Goal: Connect with others: Connect with others

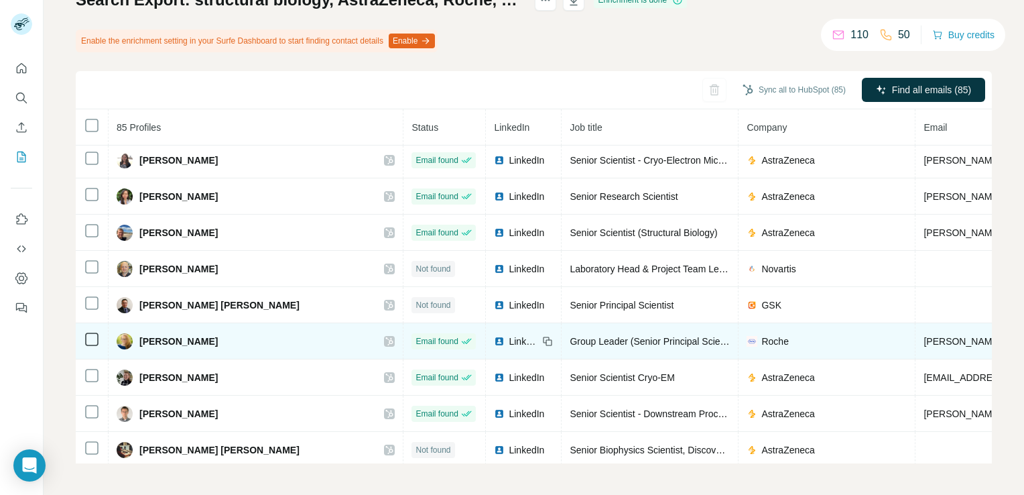
scroll to position [2407, 0]
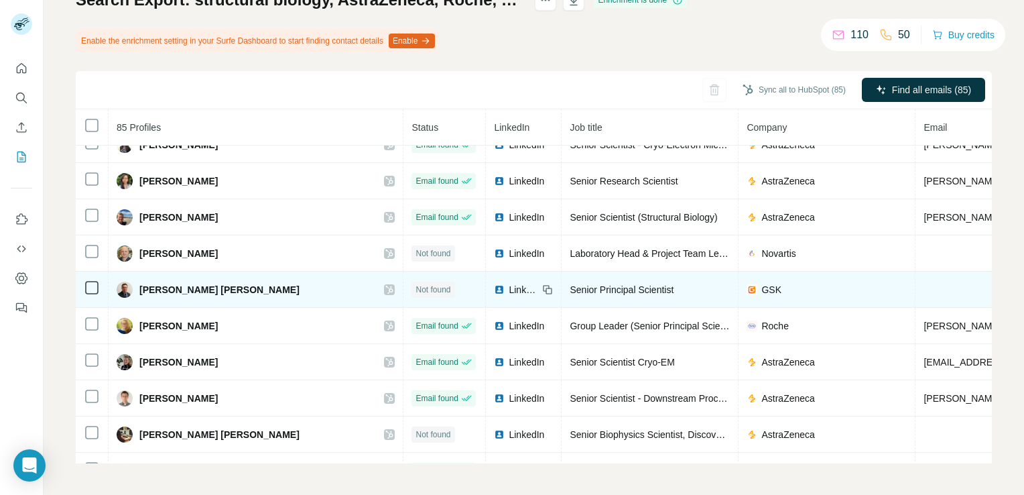
click at [385, 284] on icon at bounding box center [389, 289] width 8 height 11
click at [509, 283] on span "LinkedIn" at bounding box center [523, 289] width 29 height 13
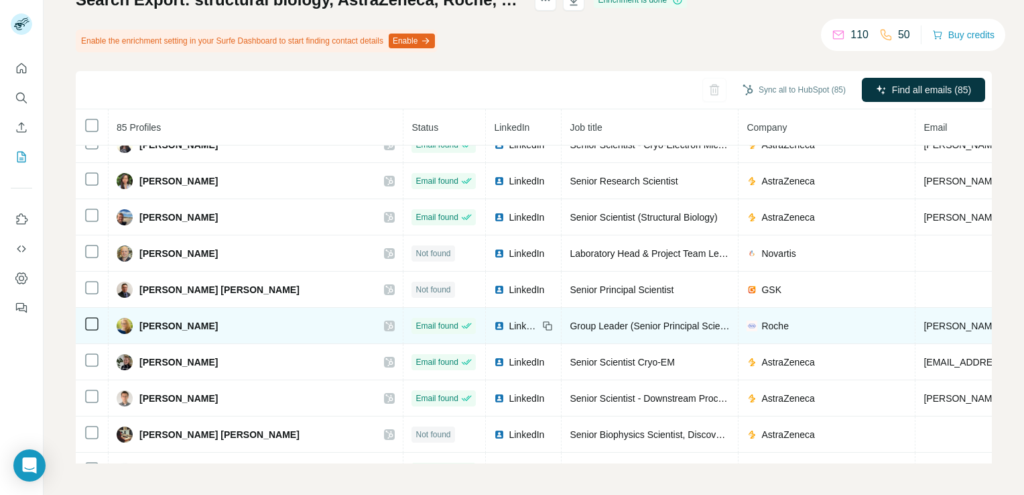
click at [384, 320] on div at bounding box center [389, 325] width 11 height 11
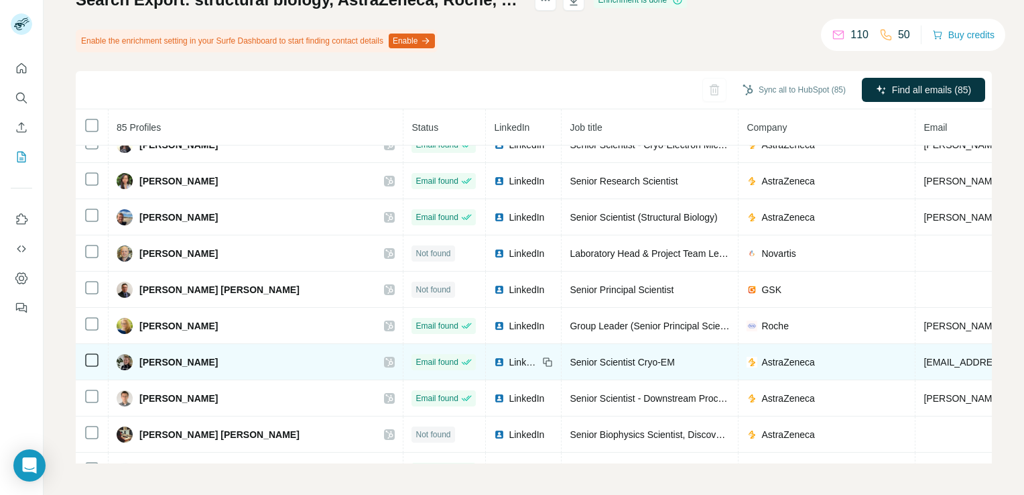
click at [385, 357] on icon at bounding box center [389, 362] width 8 height 11
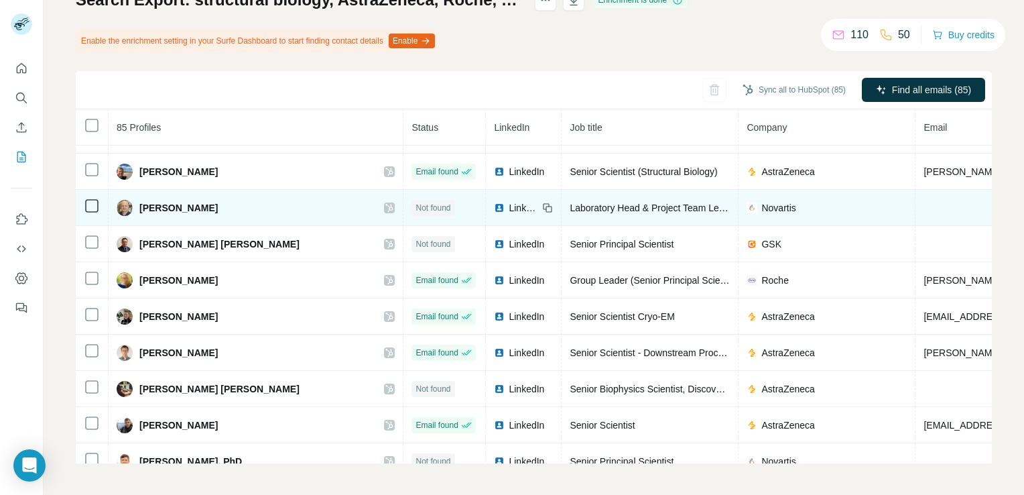
scroll to position [2474, 0]
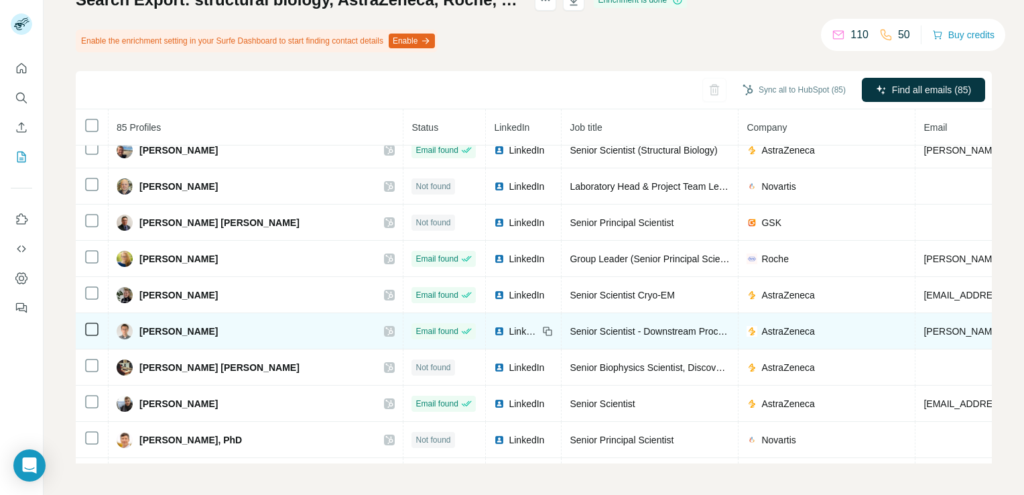
click at [385, 326] on icon at bounding box center [389, 331] width 8 height 11
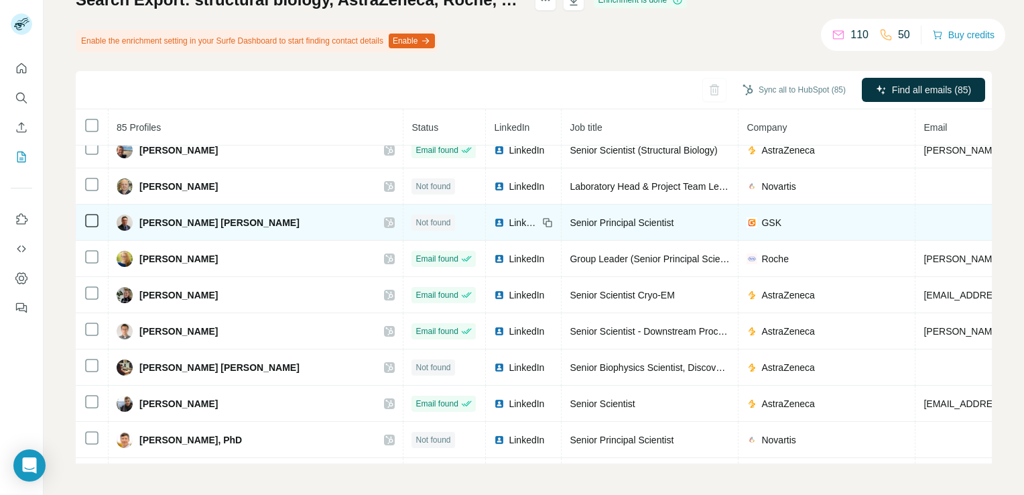
scroll to position [2541, 0]
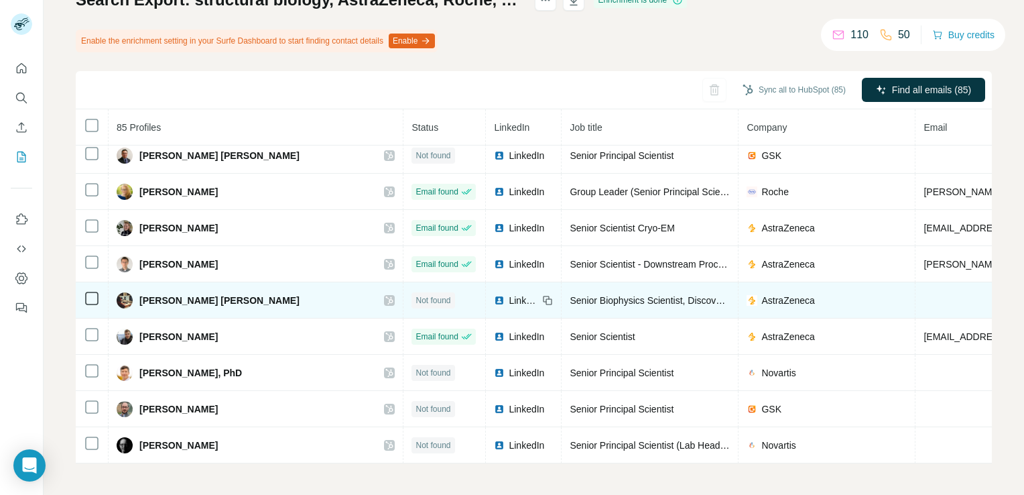
click at [494, 294] on div "LinkedIn" at bounding box center [516, 300] width 44 height 13
click at [385, 295] on icon at bounding box center [389, 300] width 8 height 11
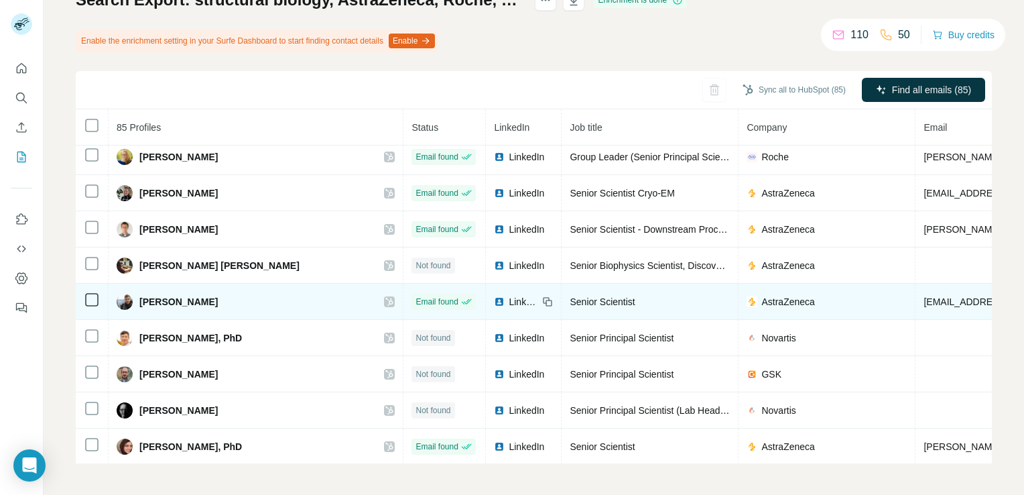
scroll to position [2608, 0]
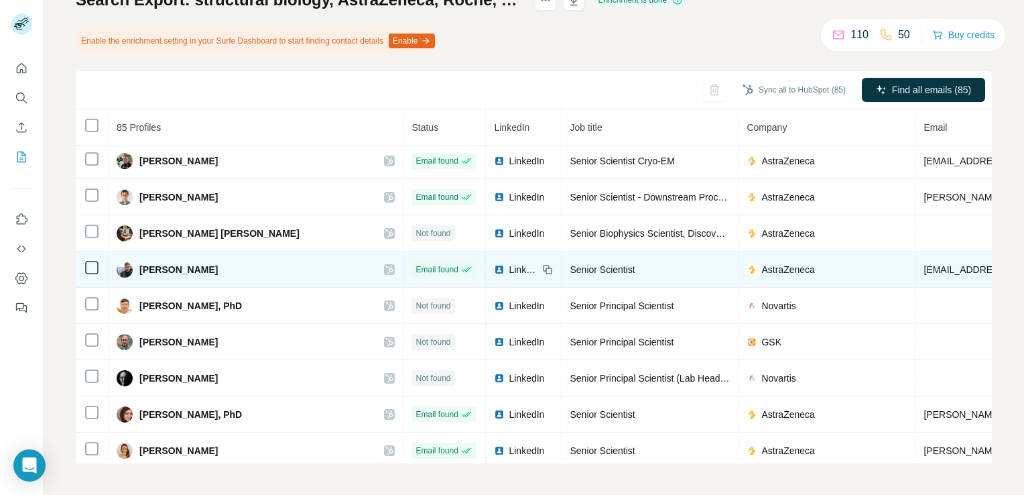
click at [386, 265] on icon at bounding box center [389, 269] width 7 height 8
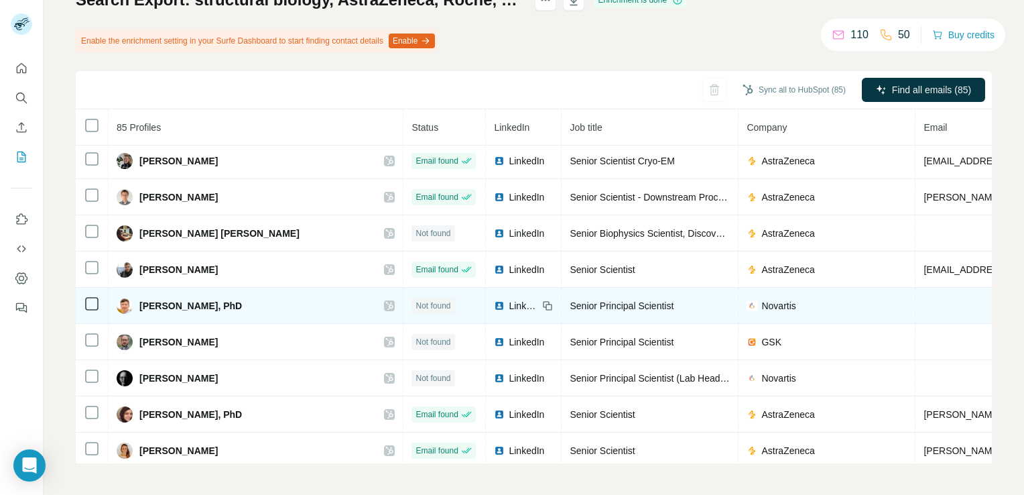
click at [509, 299] on span "LinkedIn" at bounding box center [523, 305] width 29 height 13
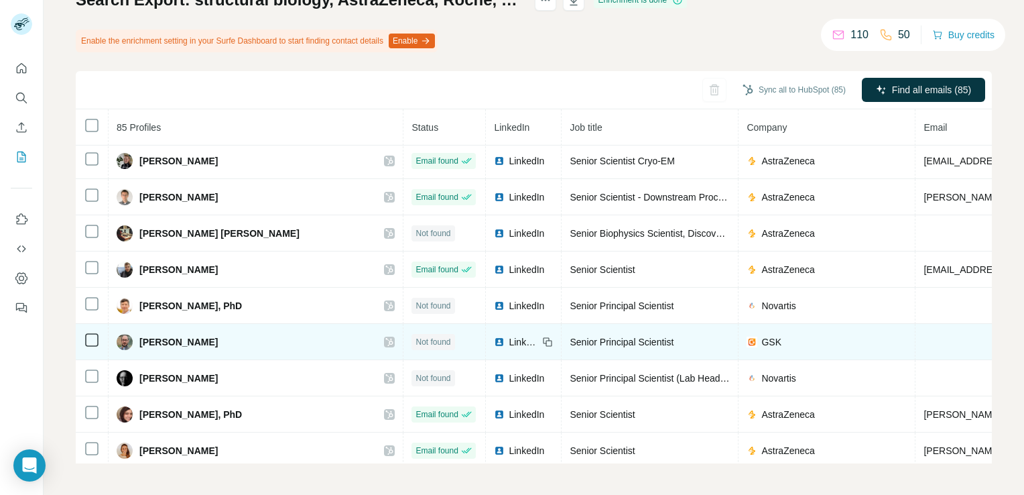
click at [486, 327] on td "LinkedIn" at bounding box center [524, 342] width 76 height 36
click at [509, 335] on span "LinkedIn" at bounding box center [523, 341] width 29 height 13
click at [385, 336] on icon at bounding box center [389, 341] width 8 height 11
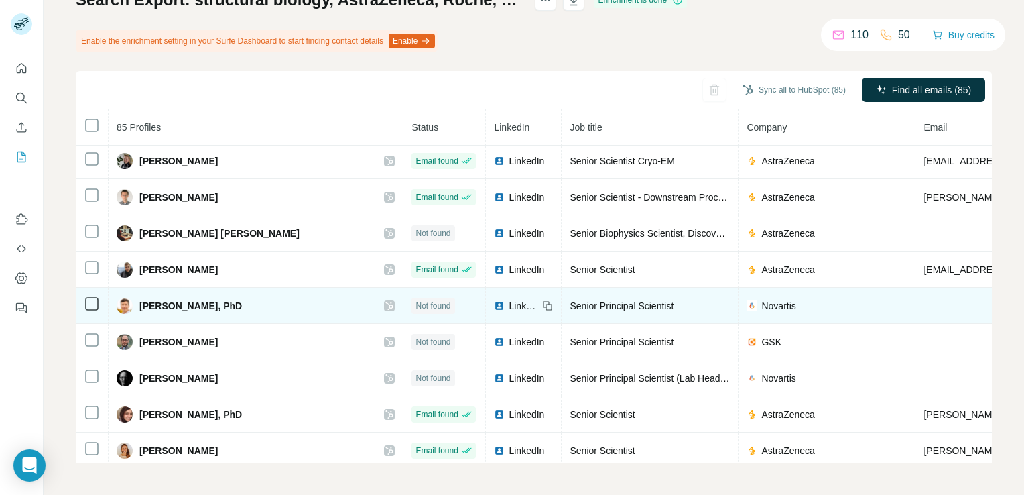
scroll to position [2675, 0]
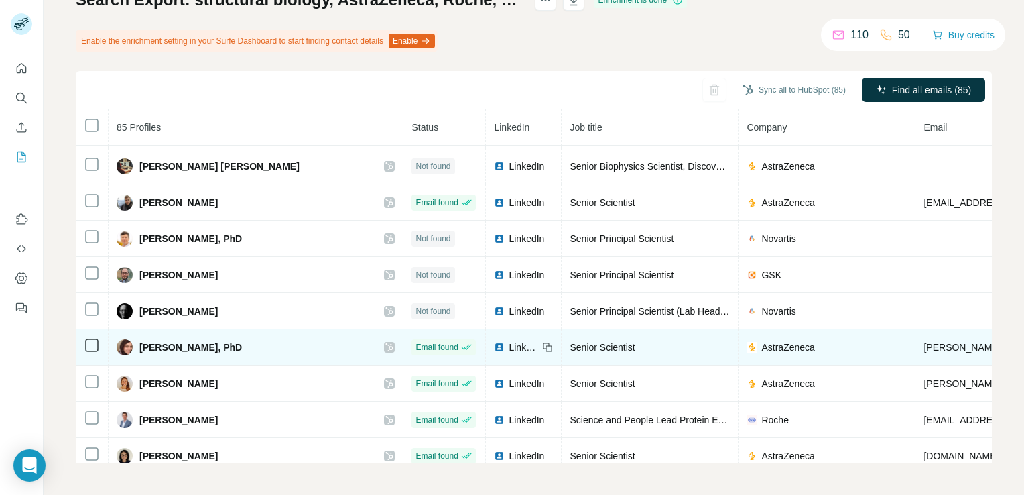
click at [386, 343] on icon at bounding box center [389, 347] width 7 height 8
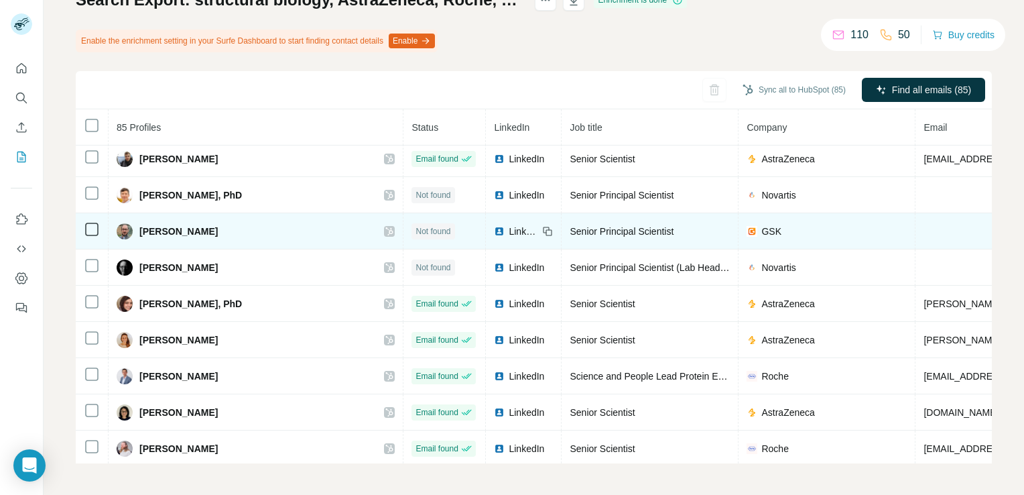
scroll to position [2742, 0]
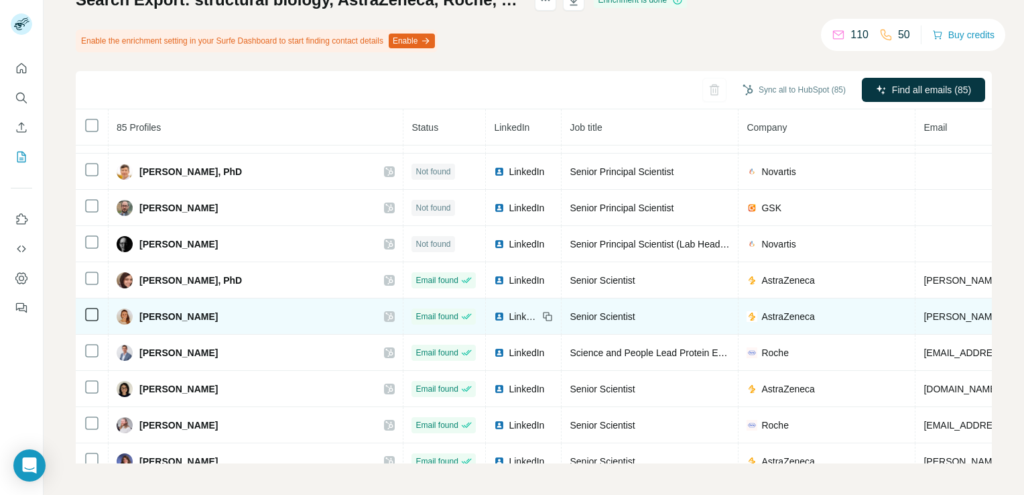
click at [385, 311] on icon at bounding box center [389, 316] width 8 height 11
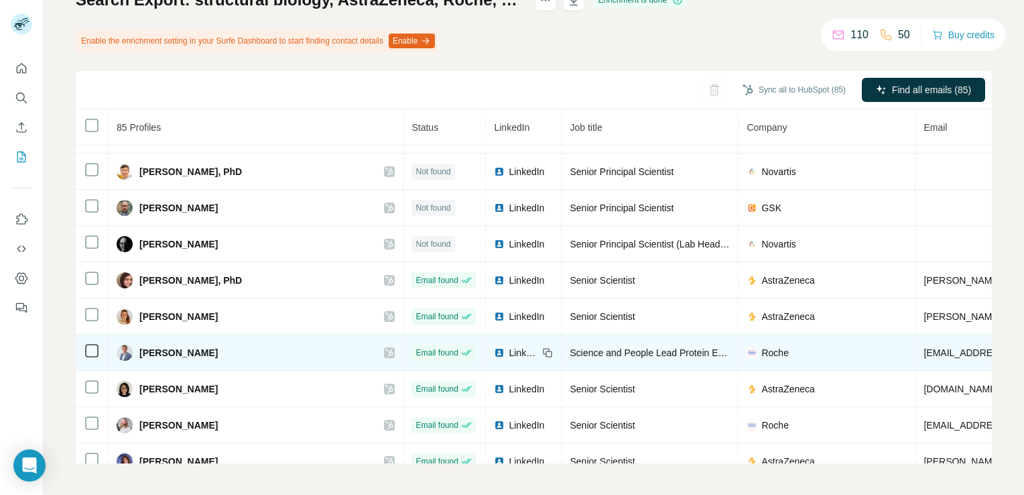
click at [386, 348] on icon at bounding box center [389, 352] width 7 height 8
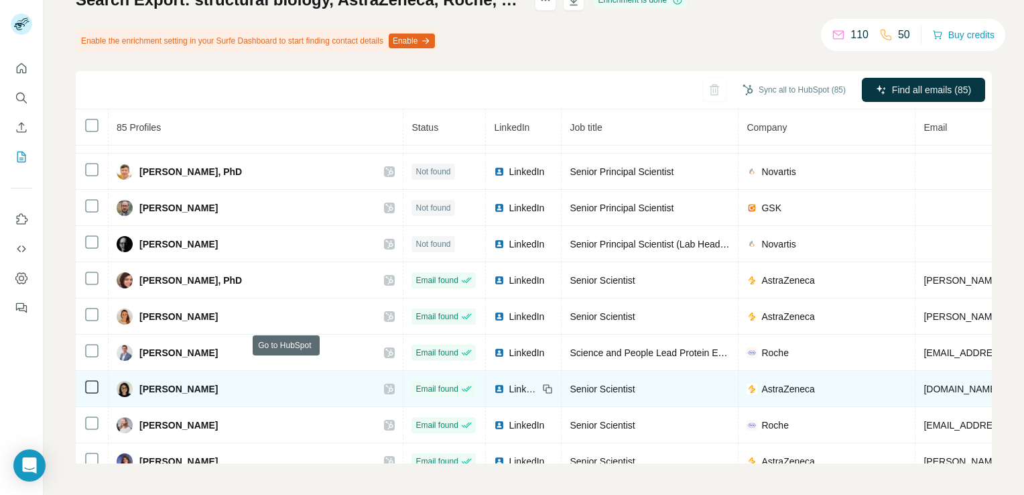
click at [384, 383] on div at bounding box center [389, 388] width 11 height 11
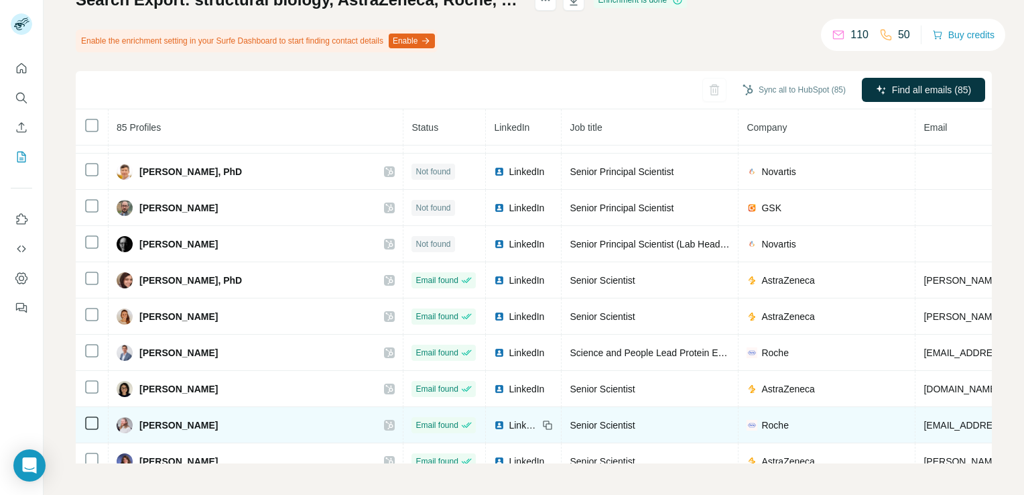
click at [386, 421] on icon at bounding box center [389, 425] width 7 height 8
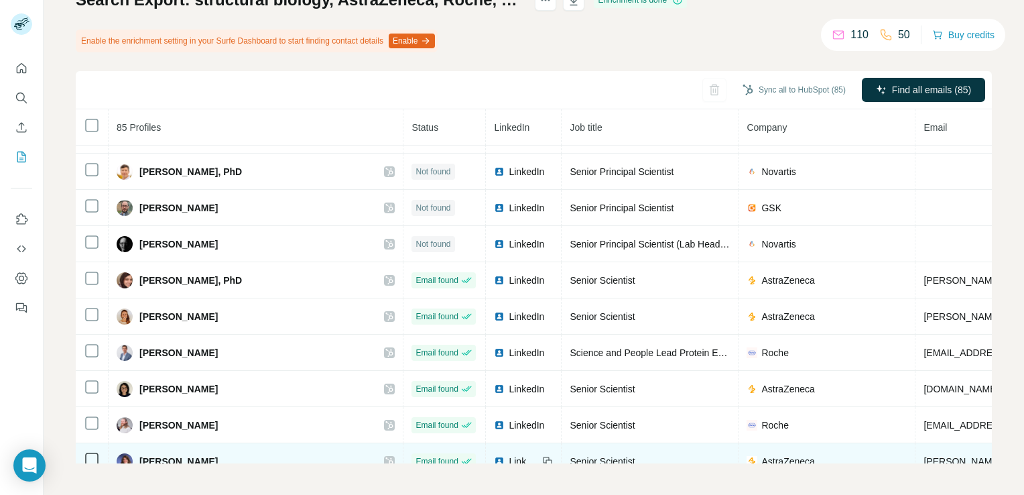
click at [385, 456] on icon at bounding box center [389, 461] width 8 height 11
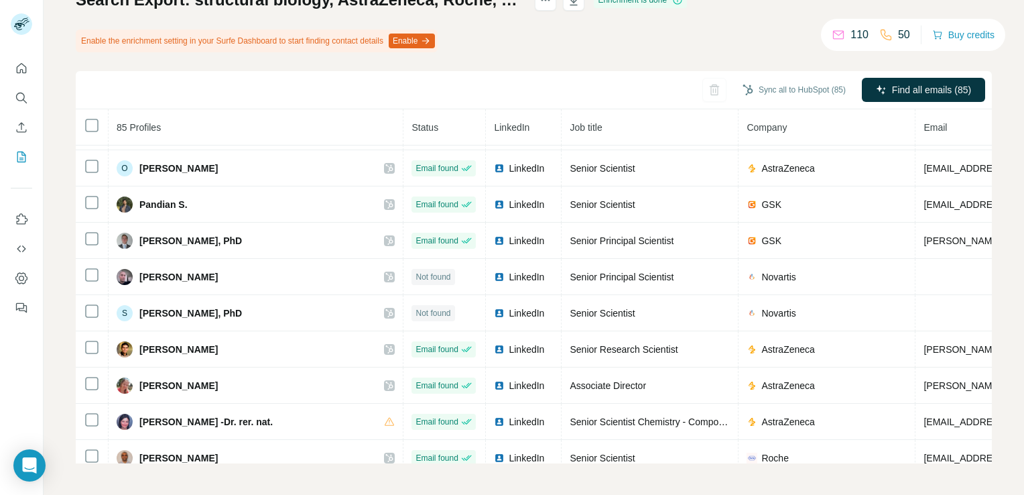
scroll to position [1670, 0]
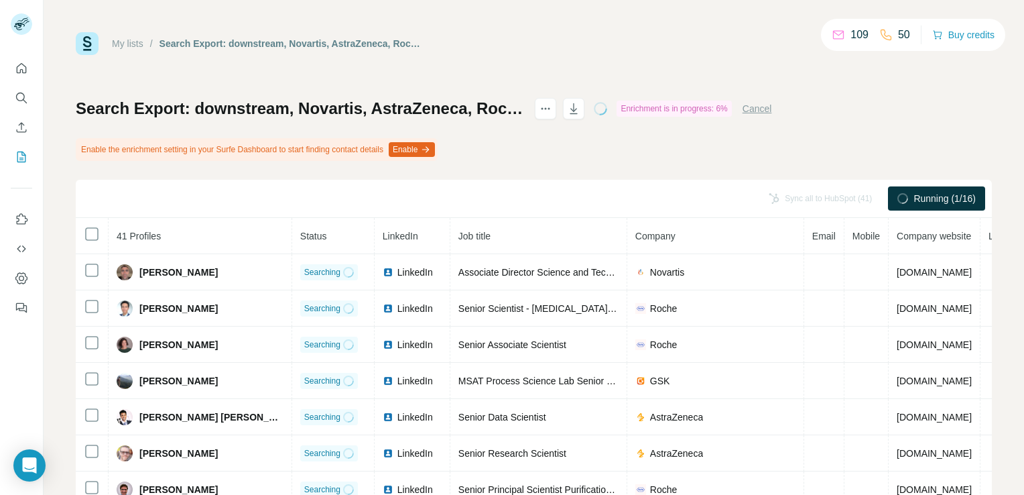
scroll to position [67, 0]
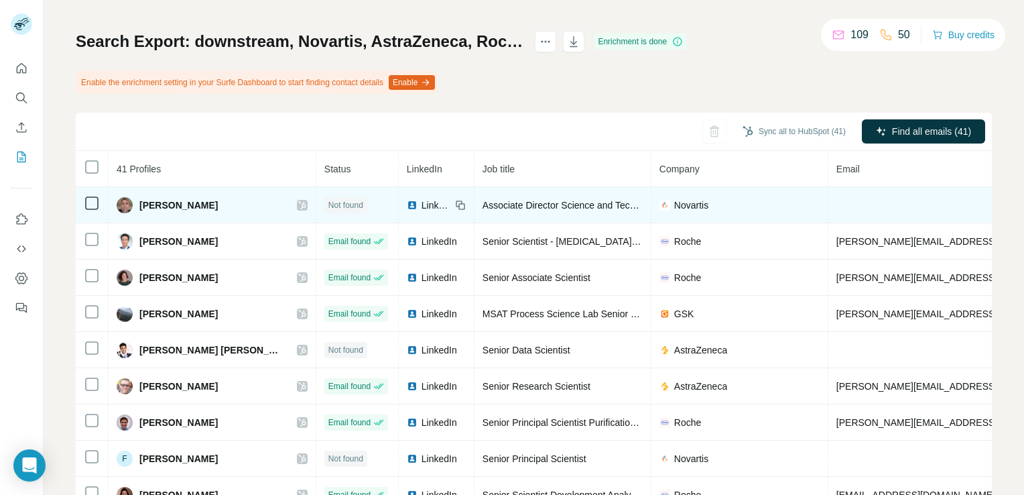
click at [422, 201] on span "LinkedIn" at bounding box center [436, 204] width 29 height 13
click at [298, 203] on icon at bounding box center [302, 205] width 8 height 11
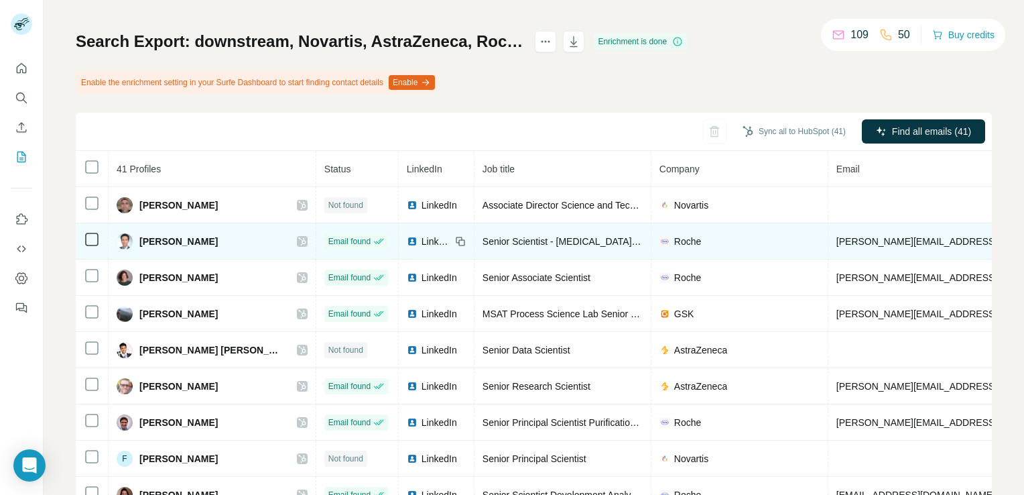
click at [298, 237] on icon at bounding box center [302, 241] width 8 height 11
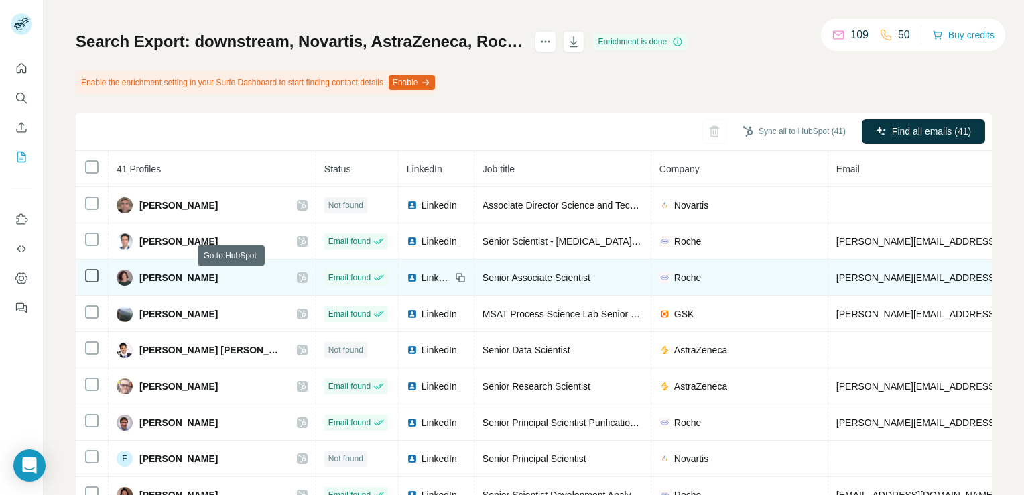
click at [298, 275] on icon at bounding box center [302, 277] width 8 height 11
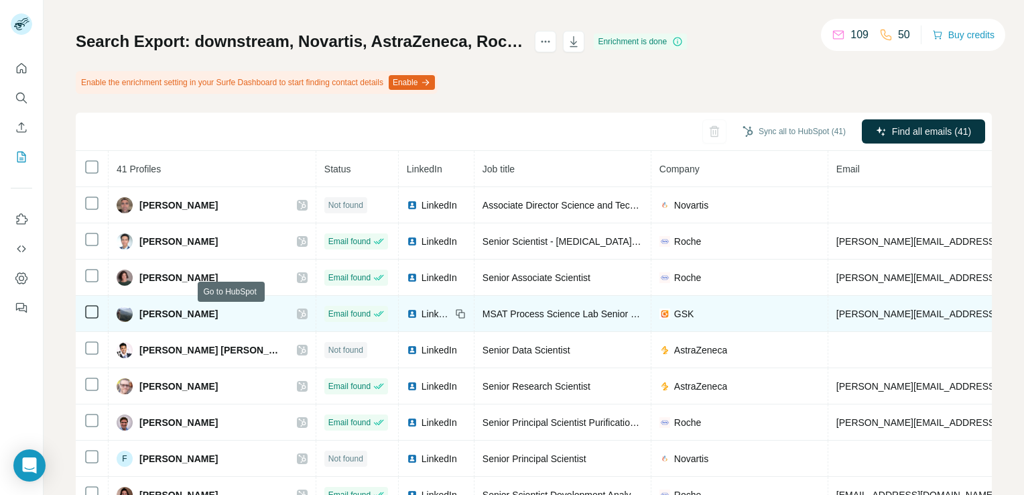
click at [298, 314] on icon at bounding box center [302, 313] width 8 height 11
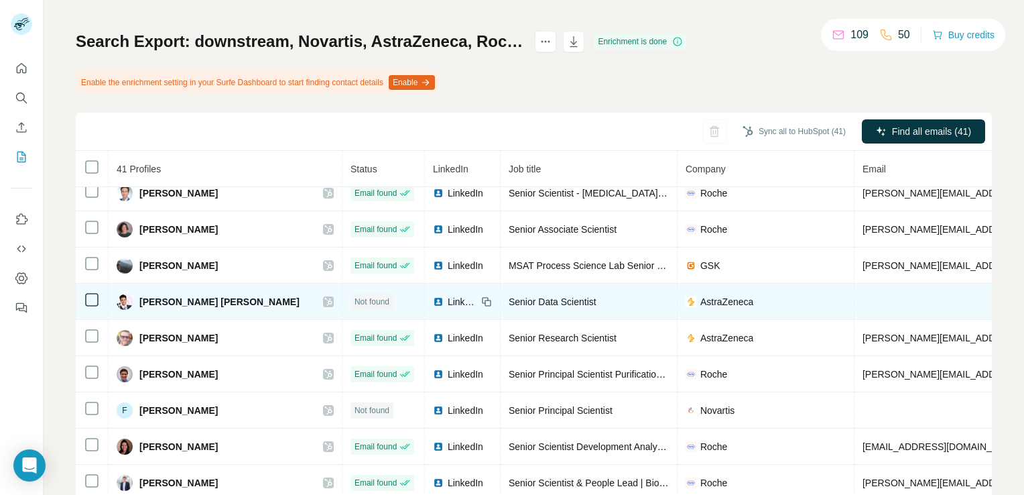
click at [448, 296] on span "LinkedIn" at bounding box center [462, 301] width 29 height 13
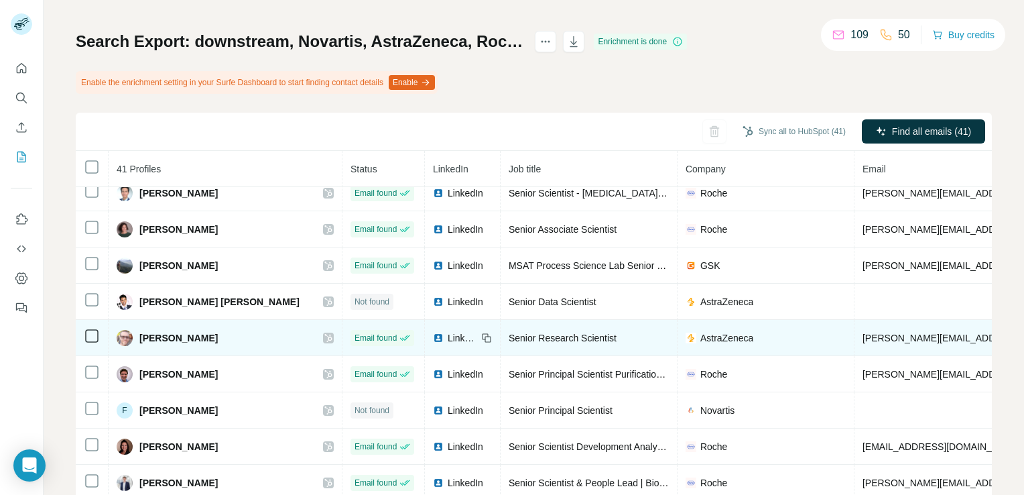
click at [324, 338] on icon at bounding box center [327, 338] width 7 height 8
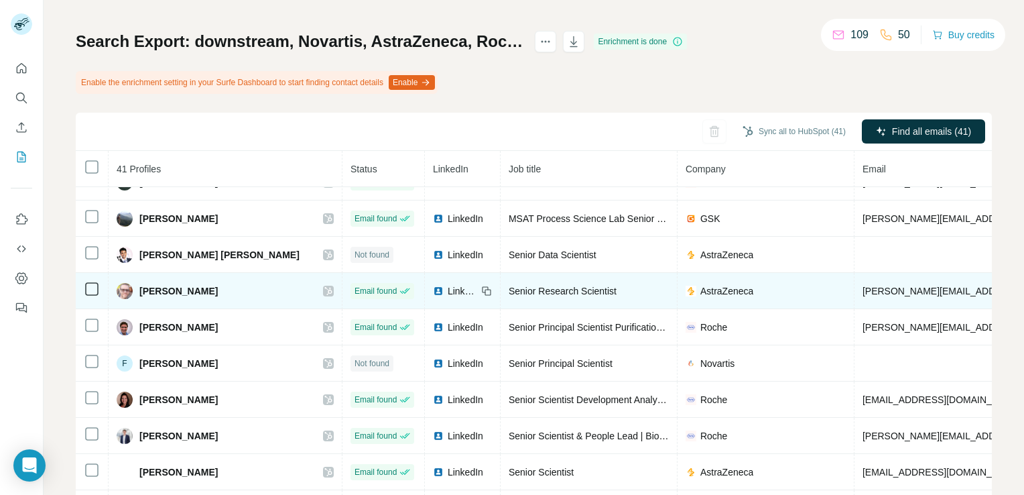
scroll to position [115, 0]
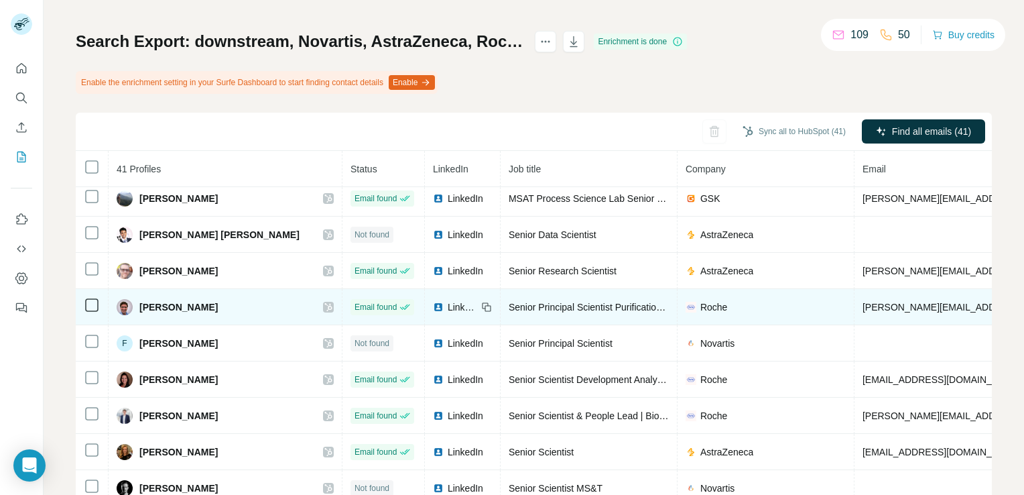
click at [324, 308] on icon at bounding box center [328, 307] width 8 height 11
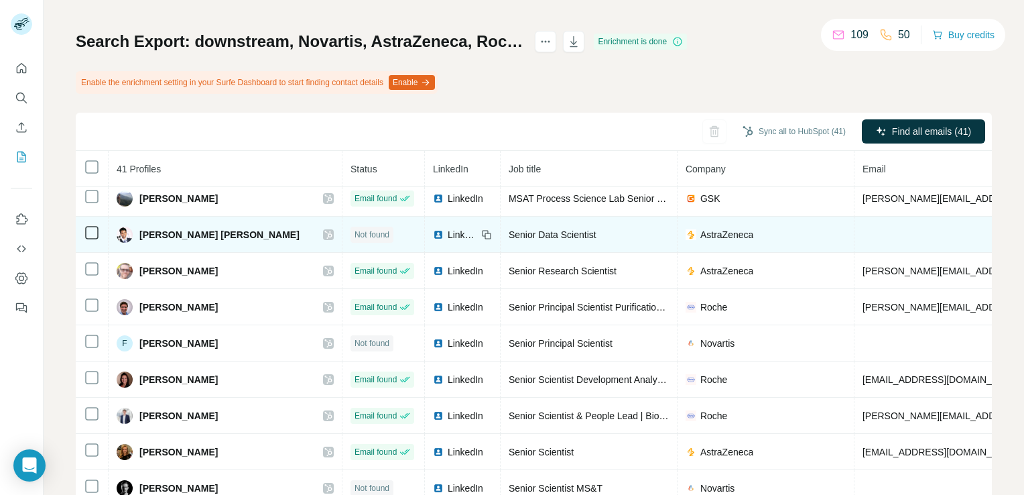
scroll to position [182, 0]
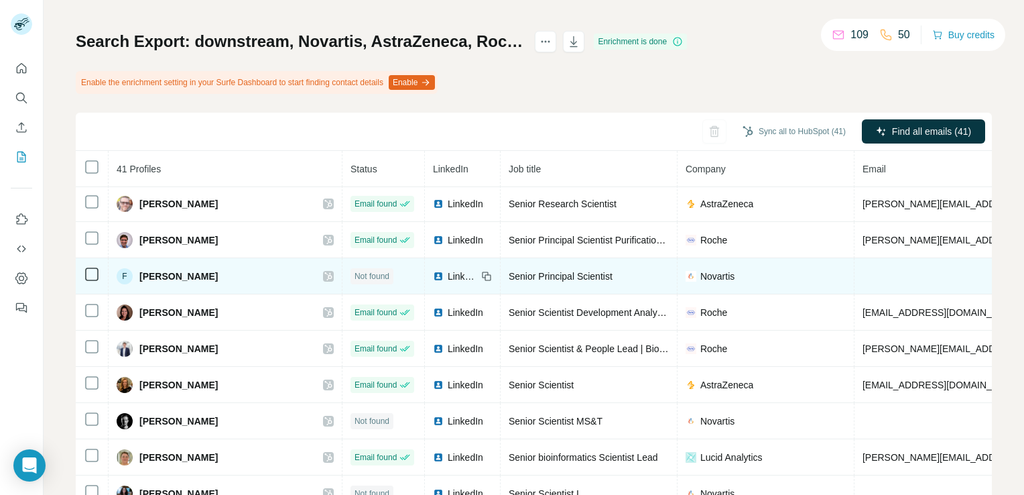
click at [448, 270] on span "LinkedIn" at bounding box center [462, 275] width 29 height 13
click at [324, 272] on icon at bounding box center [327, 276] width 7 height 8
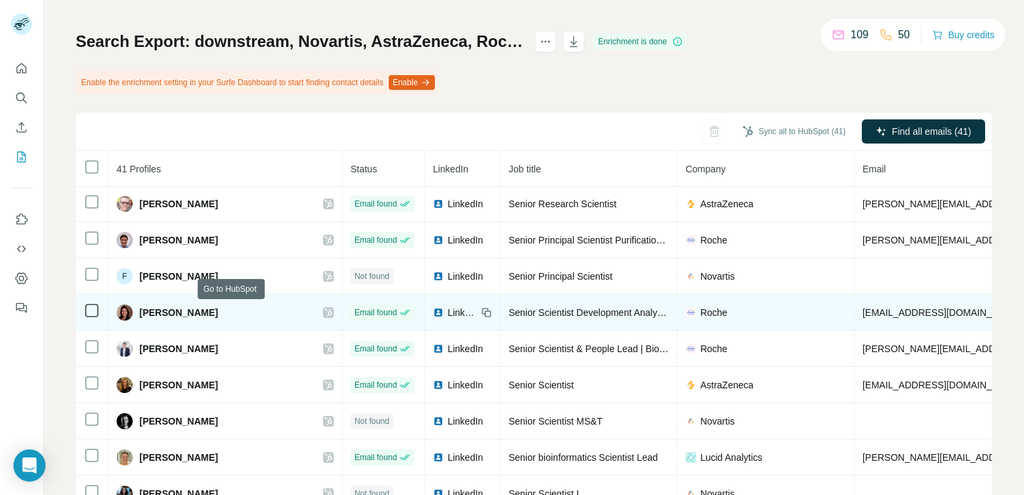
click at [324, 312] on icon at bounding box center [328, 312] width 8 height 11
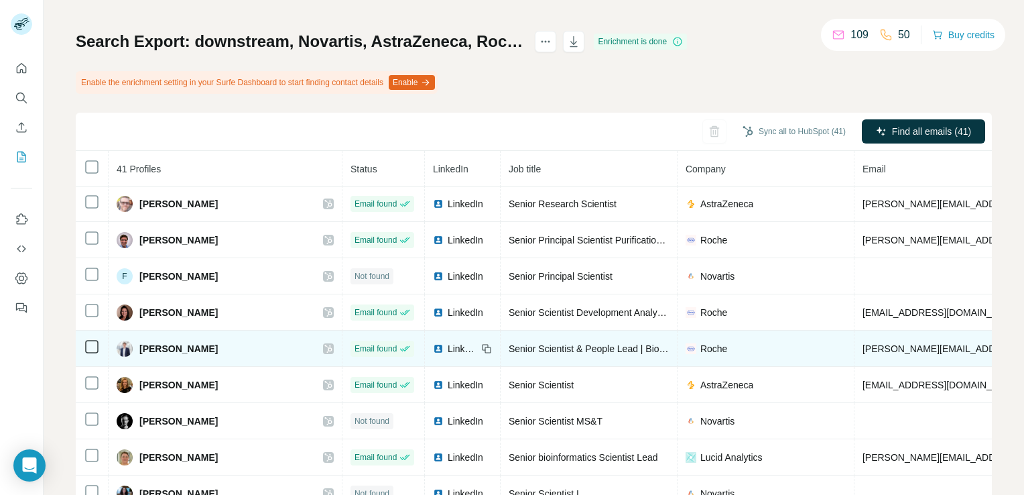
click at [324, 344] on icon at bounding box center [327, 348] width 7 height 8
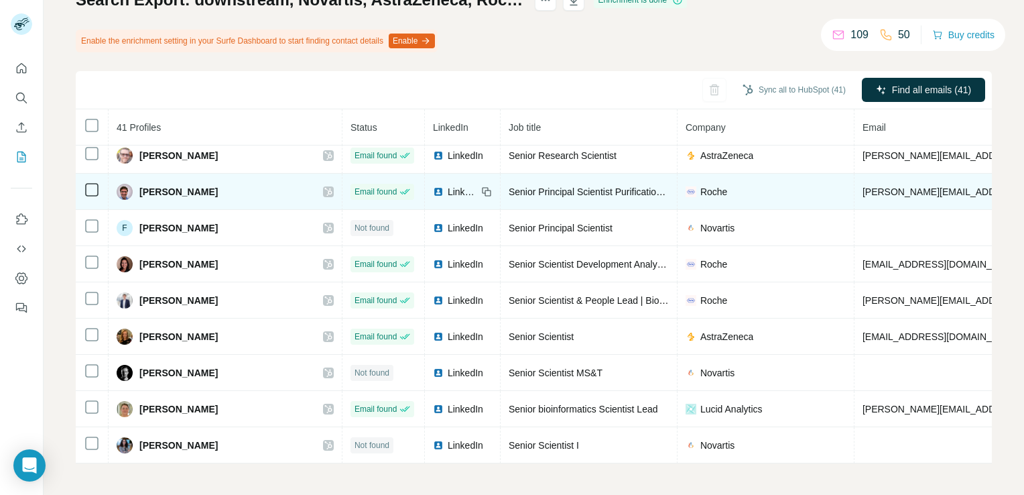
scroll to position [268, 0]
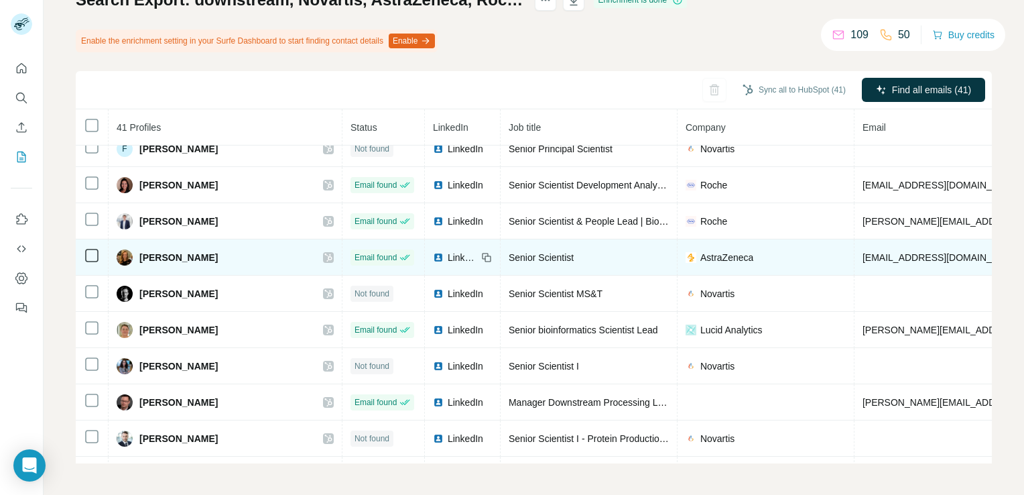
click at [324, 255] on icon at bounding box center [328, 257] width 8 height 11
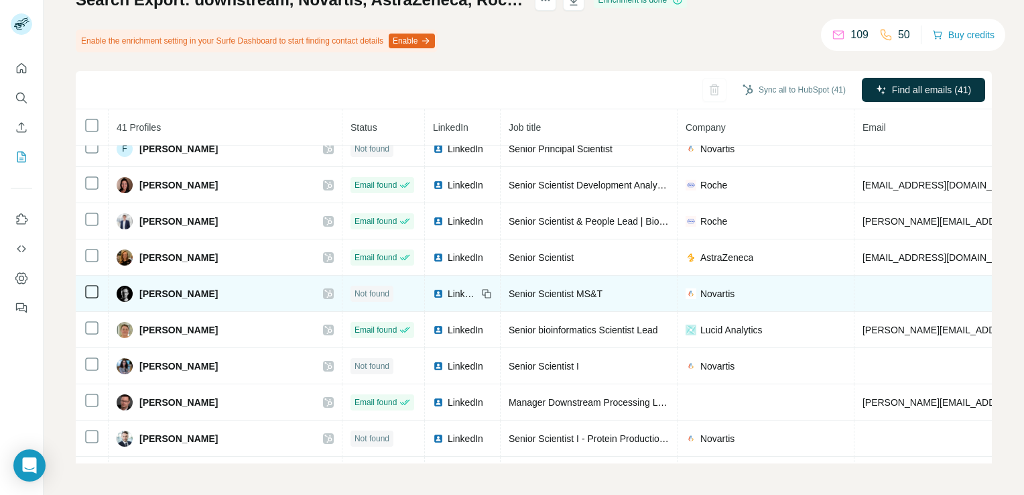
click at [448, 288] on span "LinkedIn" at bounding box center [462, 293] width 29 height 13
click at [324, 290] on icon at bounding box center [327, 294] width 7 height 8
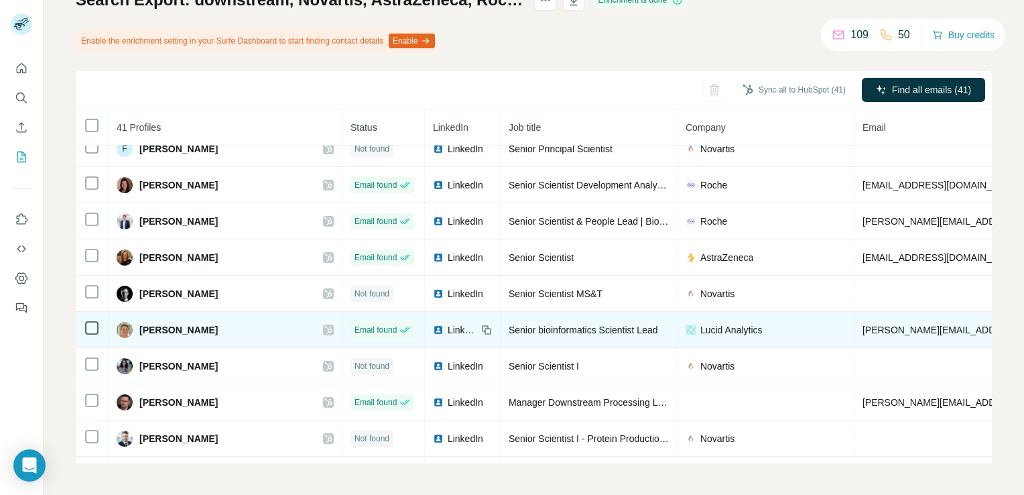
click at [324, 325] on icon at bounding box center [328, 329] width 8 height 11
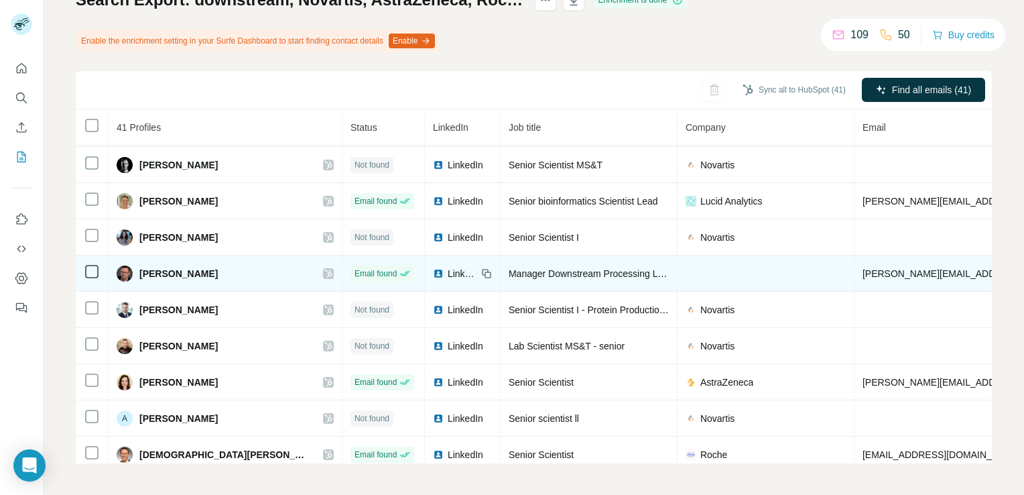
scroll to position [402, 0]
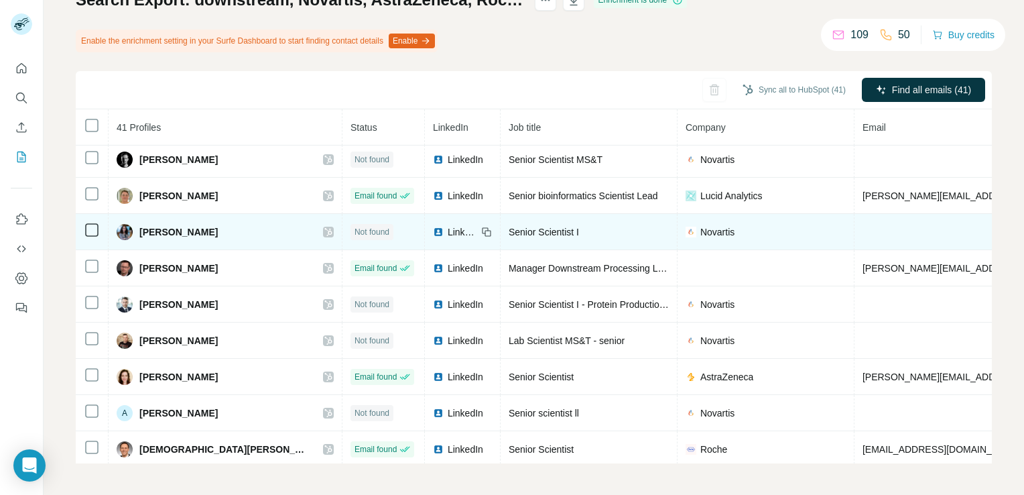
click at [324, 228] on icon at bounding box center [328, 232] width 8 height 11
click at [448, 227] on span "LinkedIn" at bounding box center [462, 231] width 29 height 13
click at [324, 227] on icon at bounding box center [328, 232] width 8 height 11
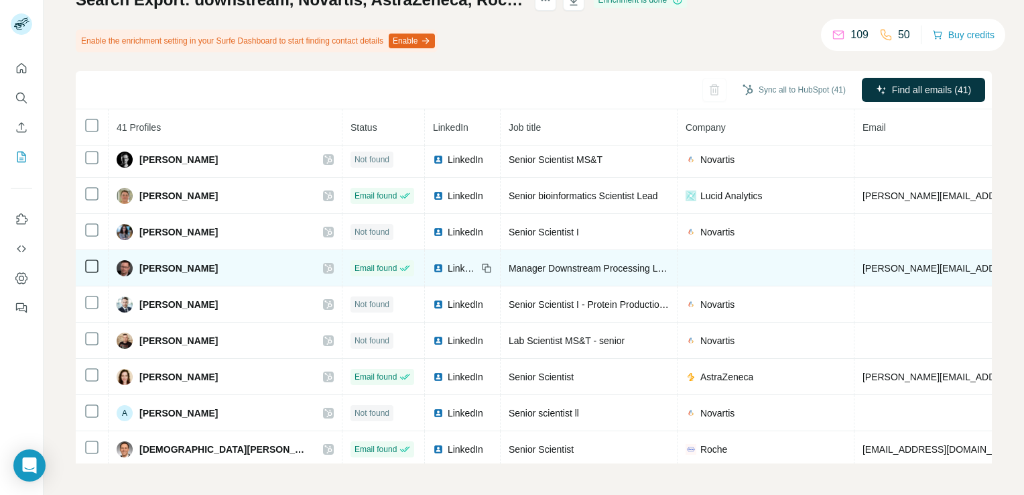
click at [324, 264] on icon at bounding box center [328, 268] width 8 height 11
click at [448, 264] on span "LinkedIn" at bounding box center [462, 267] width 29 height 13
click at [324, 263] on icon at bounding box center [328, 268] width 8 height 11
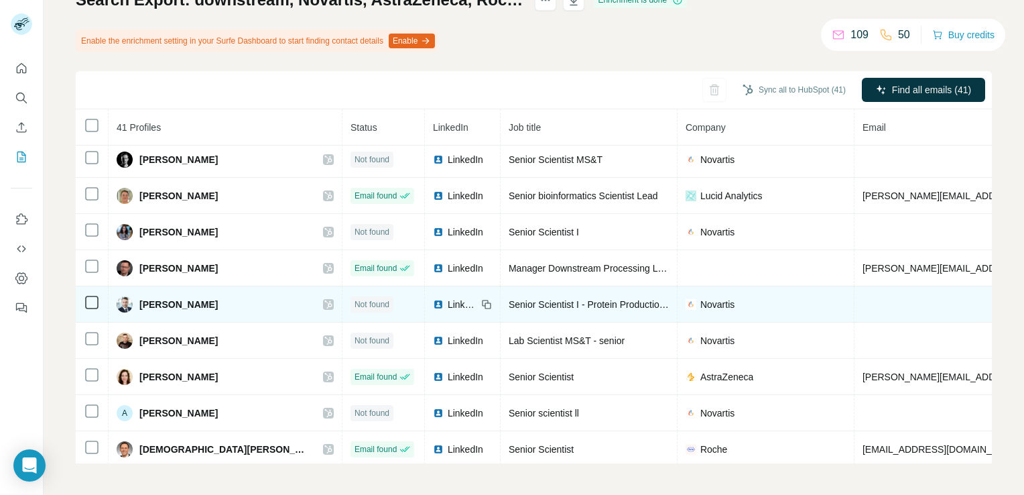
click at [448, 302] on span "LinkedIn" at bounding box center [462, 304] width 29 height 13
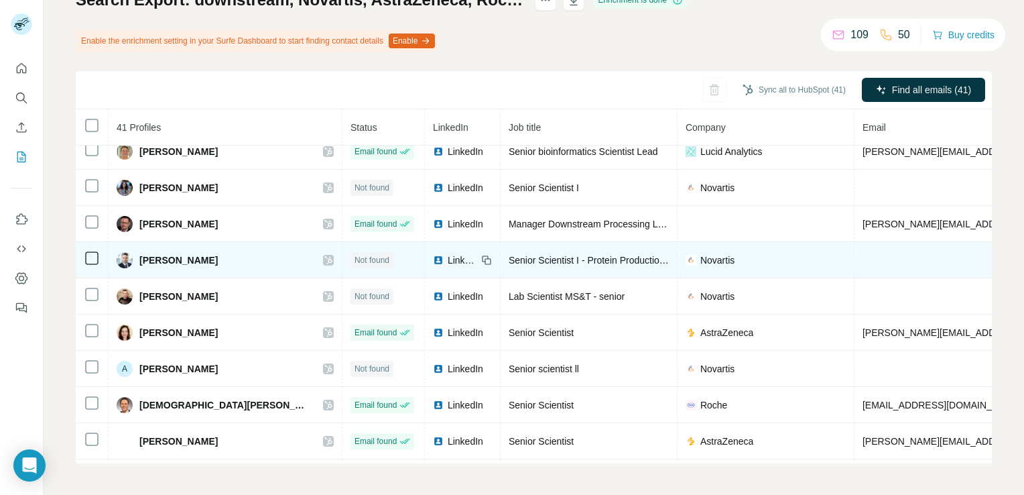
scroll to position [469, 0]
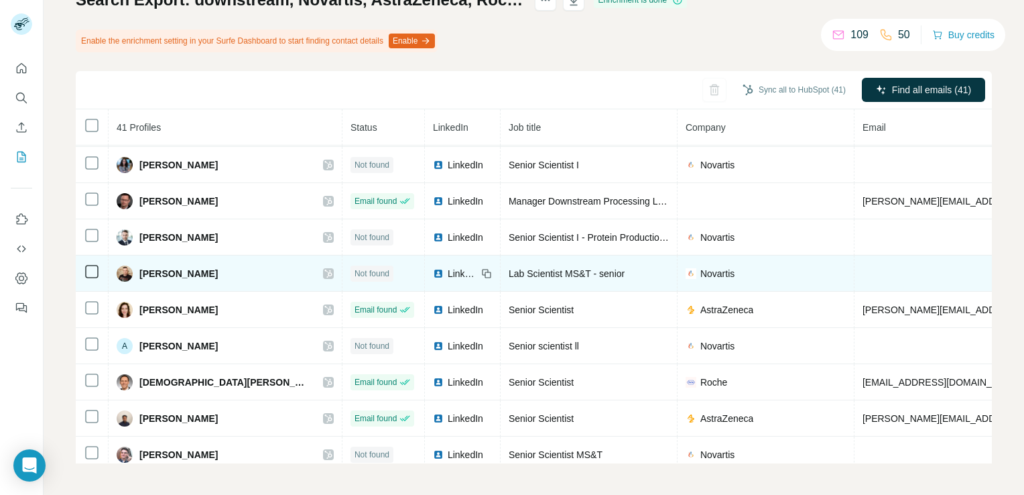
click at [448, 273] on span "LinkedIn" at bounding box center [462, 273] width 29 height 13
click at [279, 273] on div "Alen Cusak" at bounding box center [225, 273] width 217 height 16
click at [324, 268] on icon at bounding box center [328, 273] width 8 height 11
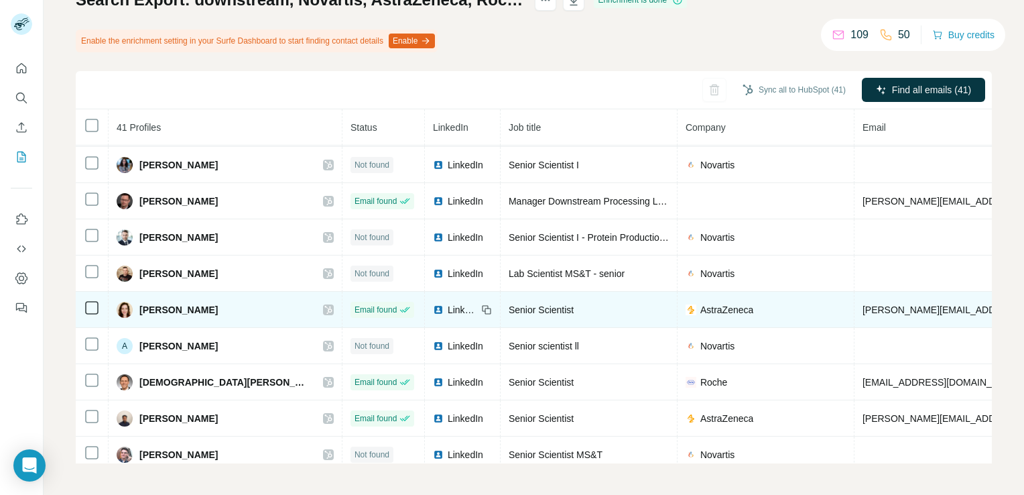
click at [324, 304] on icon at bounding box center [328, 309] width 8 height 11
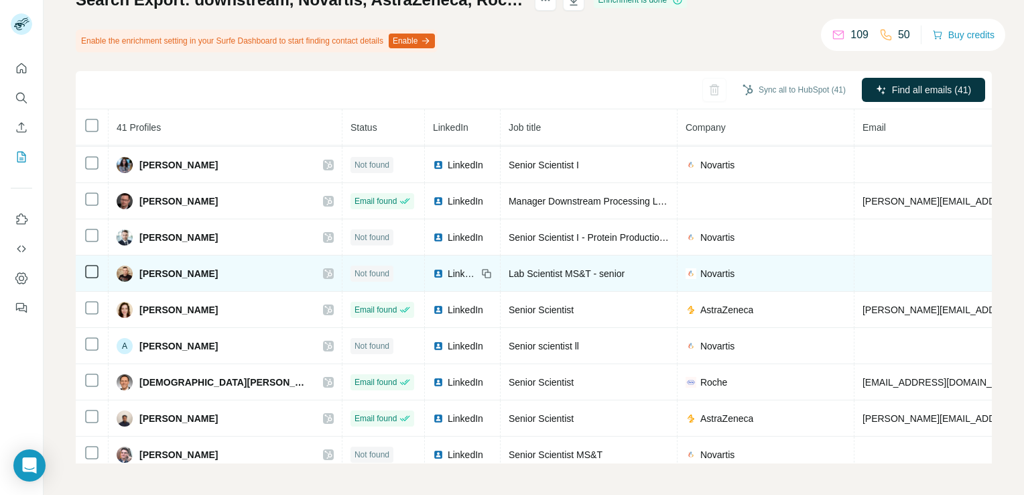
scroll to position [536, 0]
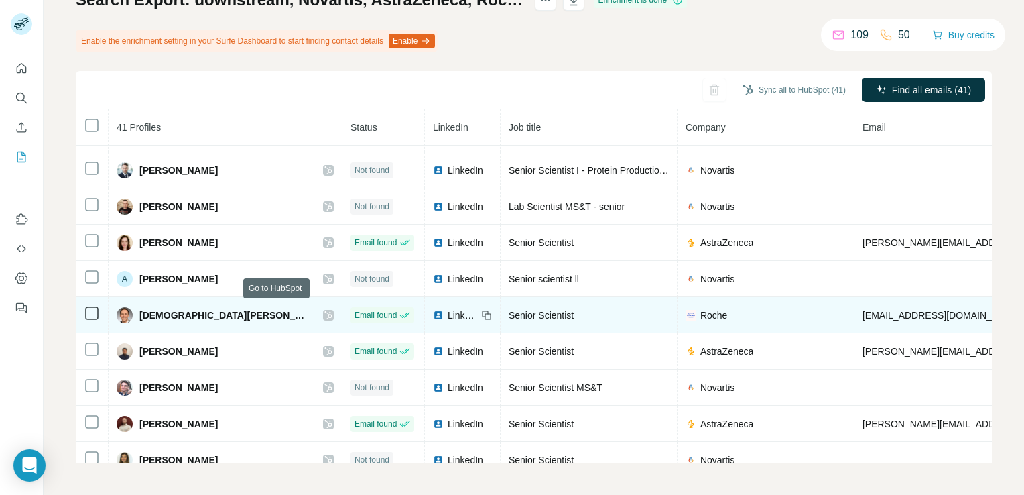
click at [324, 310] on icon at bounding box center [328, 315] width 8 height 11
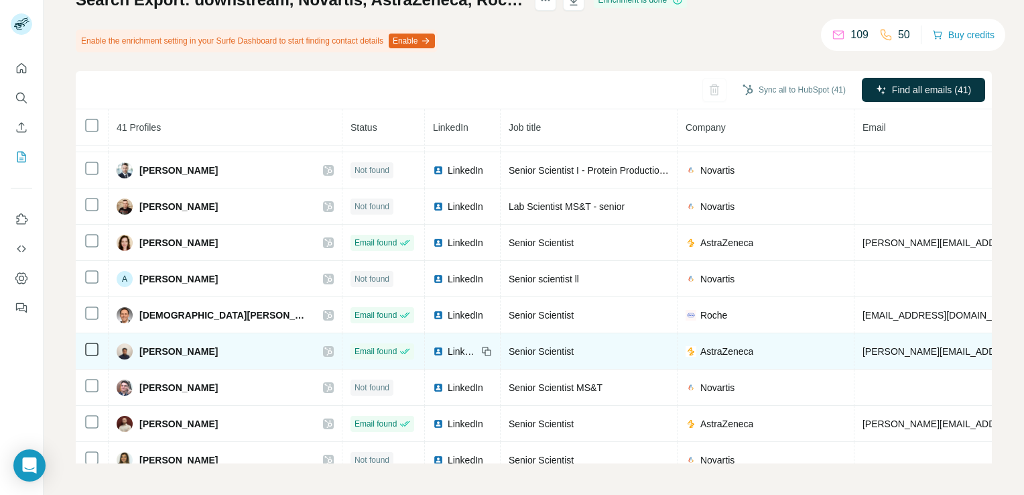
click at [324, 346] on icon at bounding box center [328, 351] width 8 height 11
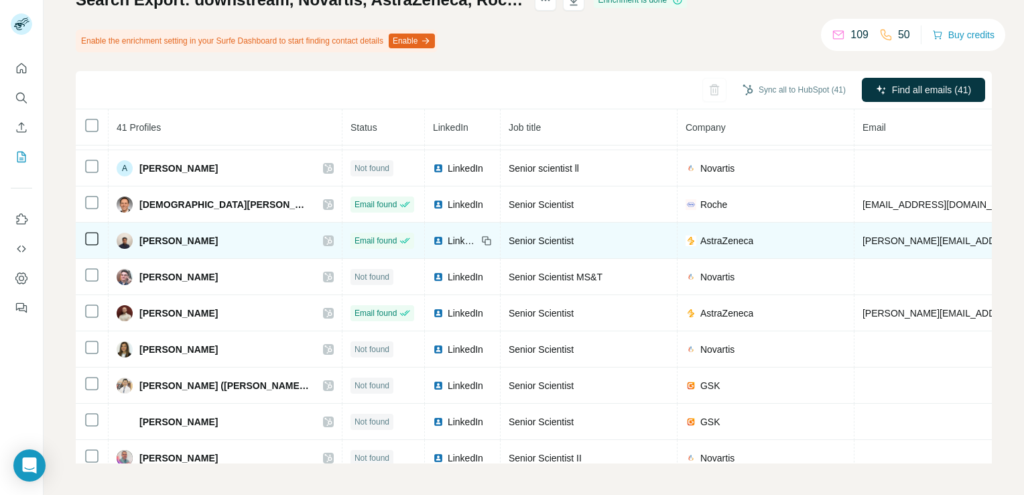
scroll to position [670, 0]
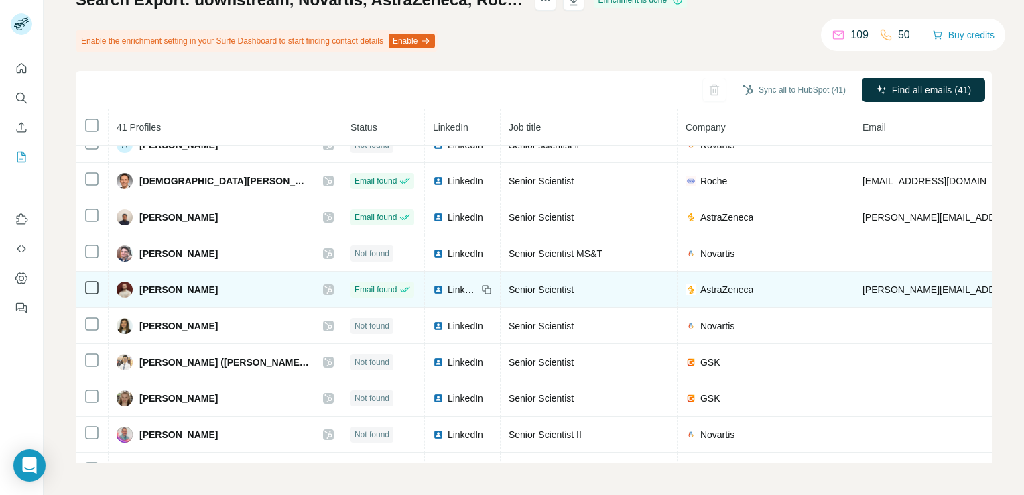
click at [324, 284] on icon at bounding box center [328, 289] width 8 height 11
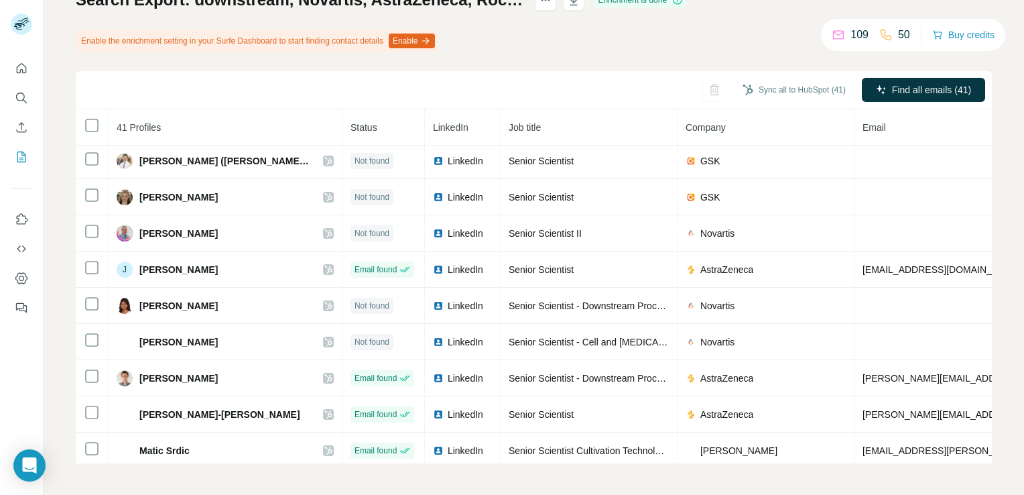
scroll to position [938, 0]
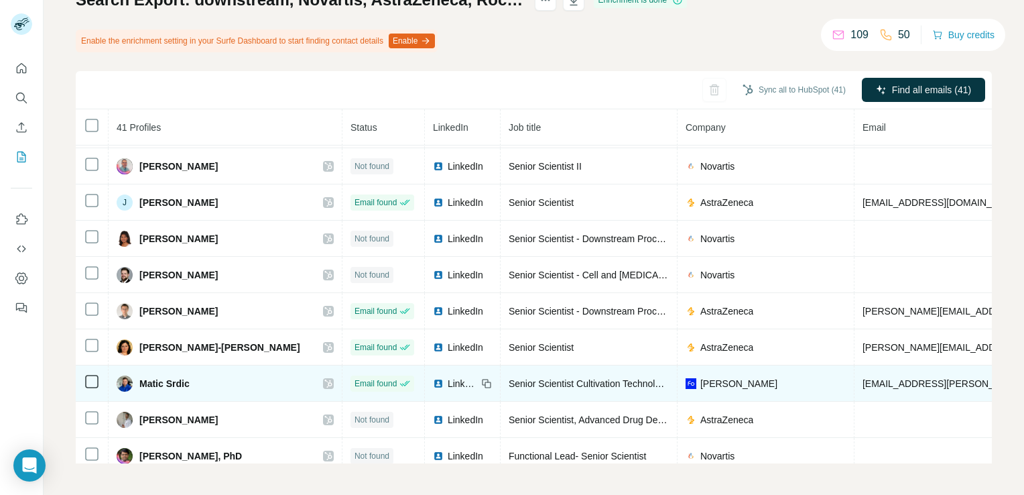
click at [324, 379] on icon at bounding box center [327, 383] width 7 height 8
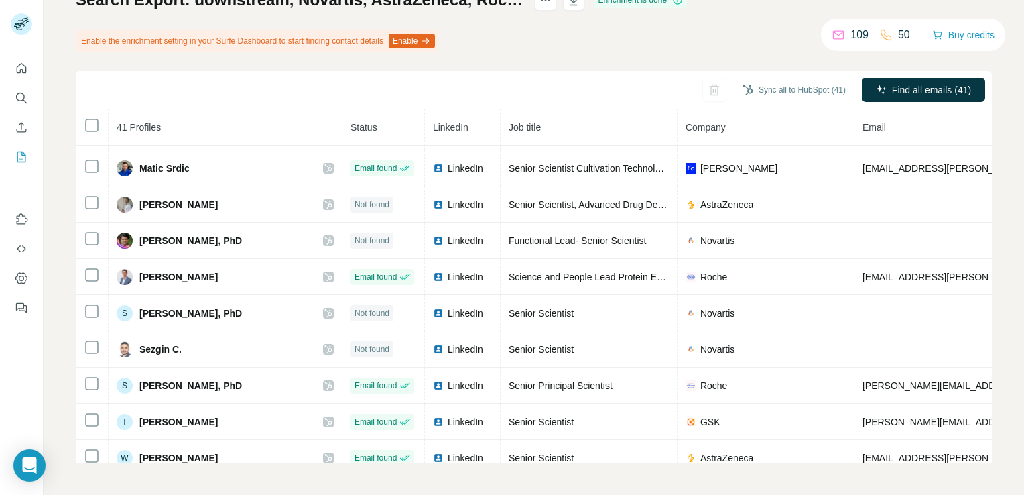
scroll to position [1161, 0]
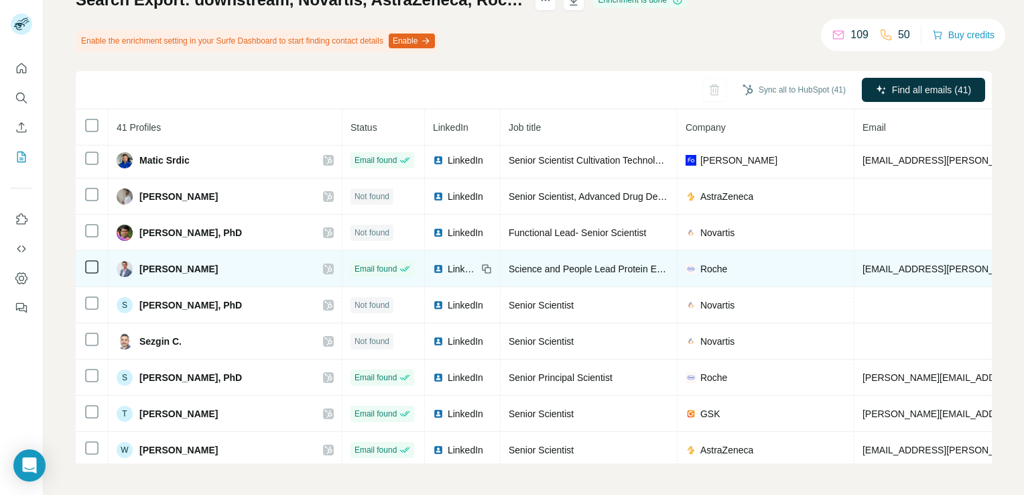
click at [323, 263] on div at bounding box center [328, 268] width 11 height 11
